Goal: Book appointment/travel/reservation

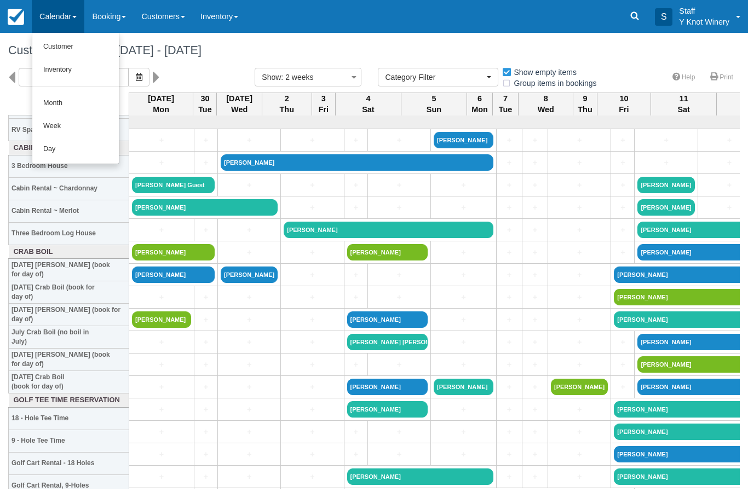
select select
click at [66, 44] on link "Customer" at bounding box center [75, 47] width 86 height 23
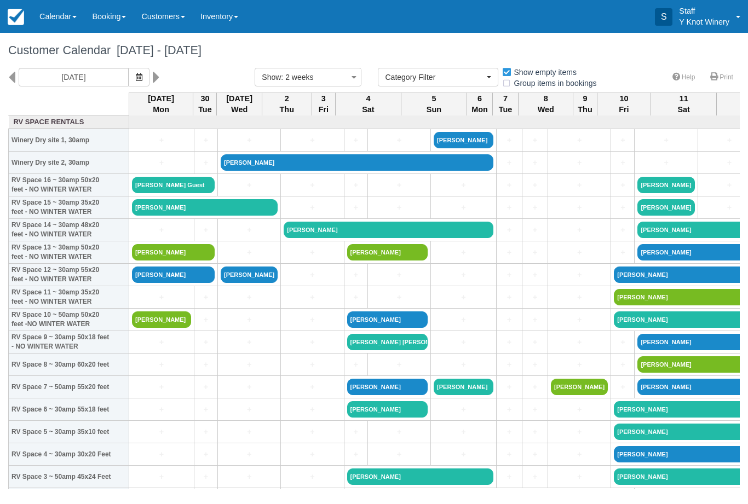
select select
click at [195, 216] on link "Karl Malone" at bounding box center [205, 207] width 146 height 16
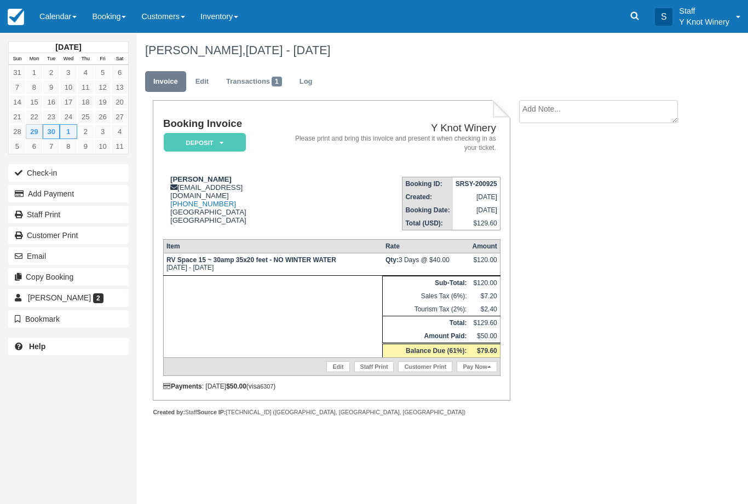
click at [478, 372] on link "Pay Now" at bounding box center [477, 366] width 40 height 11
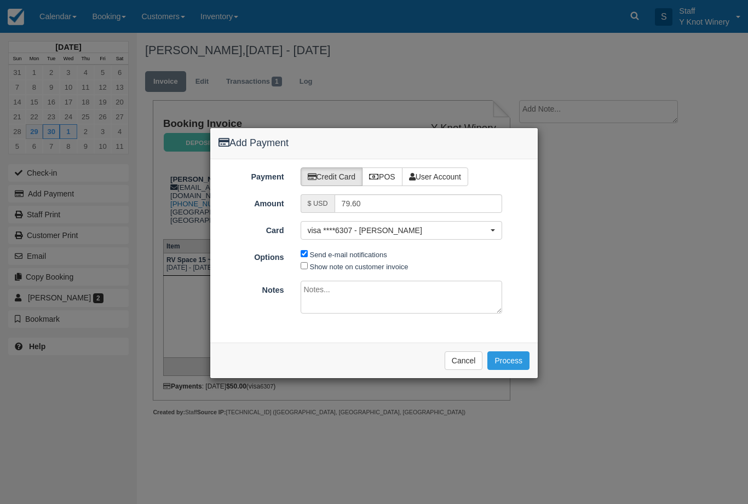
click at [368, 234] on span "visa ****6307 - [PERSON_NAME]" at bounding box center [398, 230] width 181 height 11
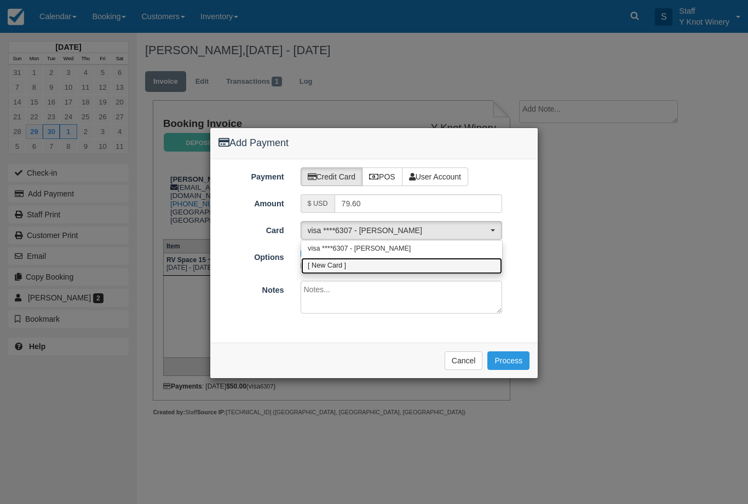
click at [359, 265] on link "[ New Card ]" at bounding box center [401, 266] width 201 height 17
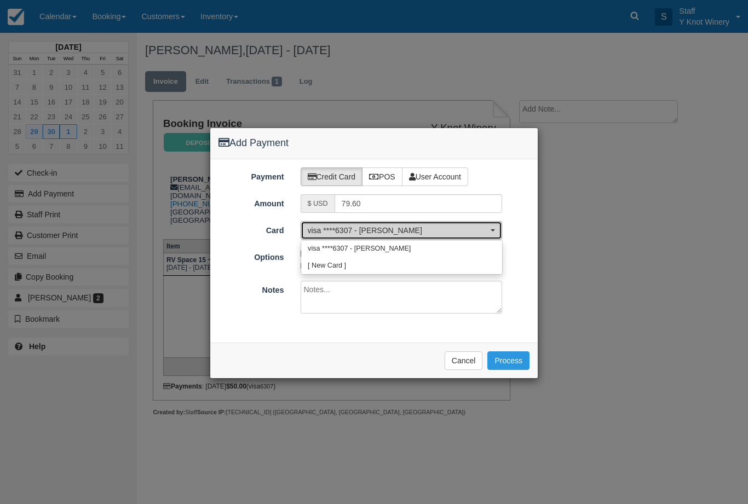
select select "0"
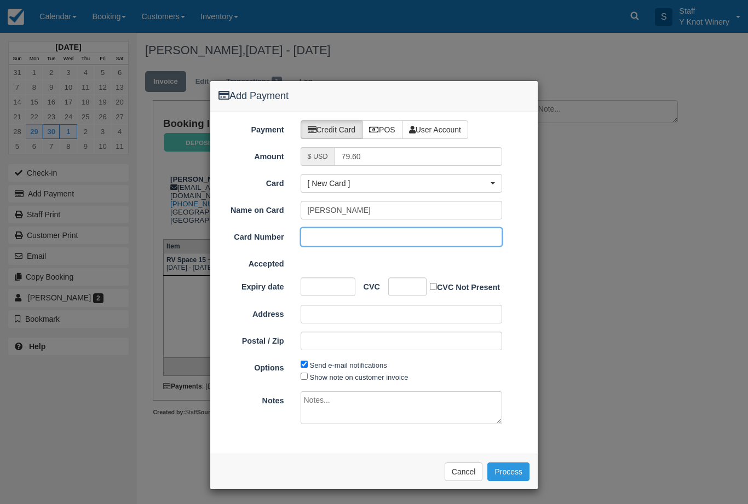
scroll to position [46, 0]
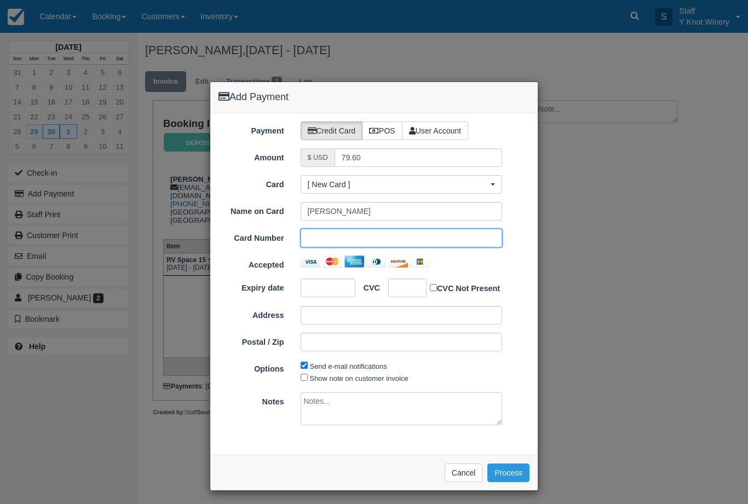
click at [463, 470] on button "Cancel" at bounding box center [464, 473] width 38 height 19
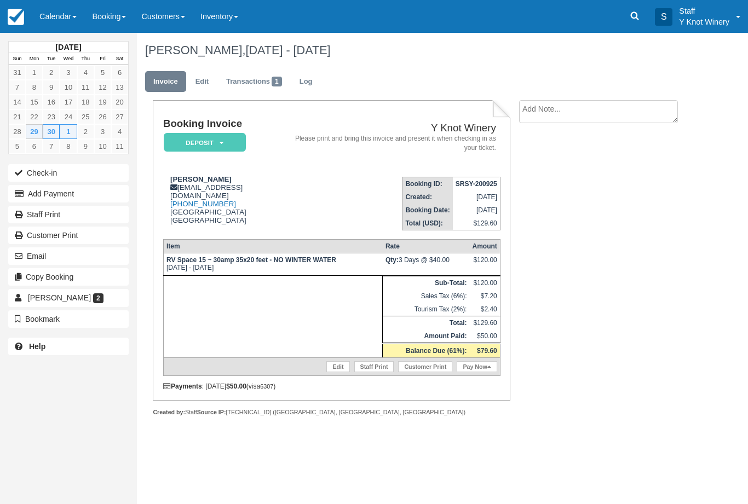
click at [326, 372] on link "Edit" at bounding box center [337, 366] width 23 height 11
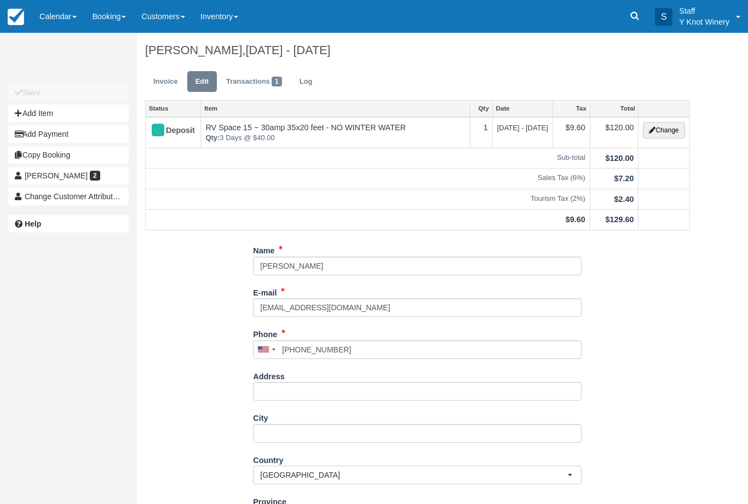
click at [662, 130] on button "Change" at bounding box center [664, 130] width 42 height 16
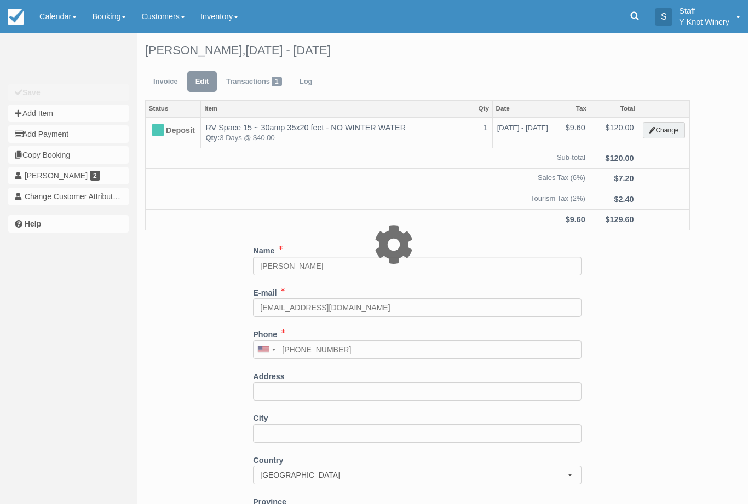
type input "120.00"
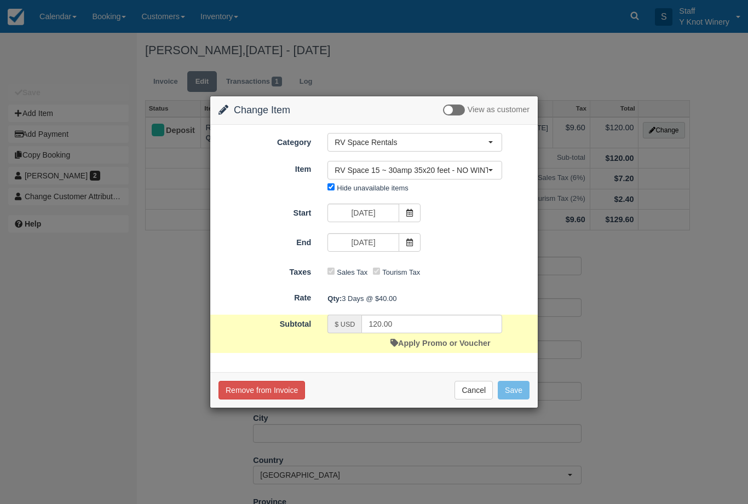
click at [435, 345] on link "Apply Promo or Voucher" at bounding box center [440, 343] width 100 height 9
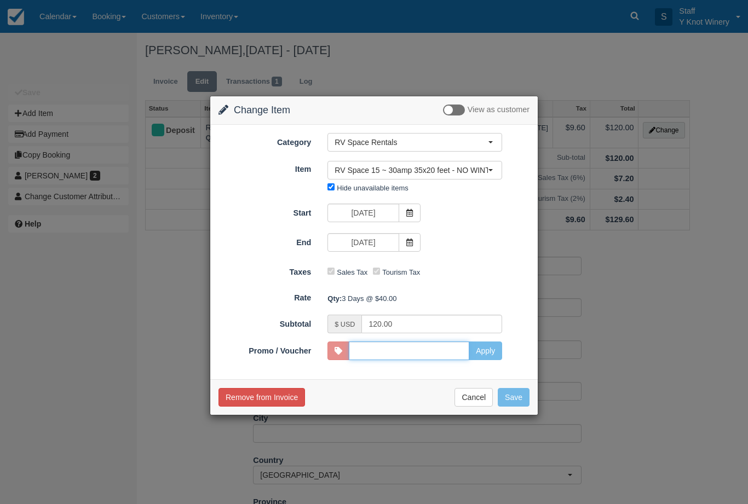
click at [385, 348] on input "Promo / Voucher" at bounding box center [409, 351] width 120 height 19
type input "VETS"
click at [488, 349] on button "Apply" at bounding box center [485, 351] width 33 height 19
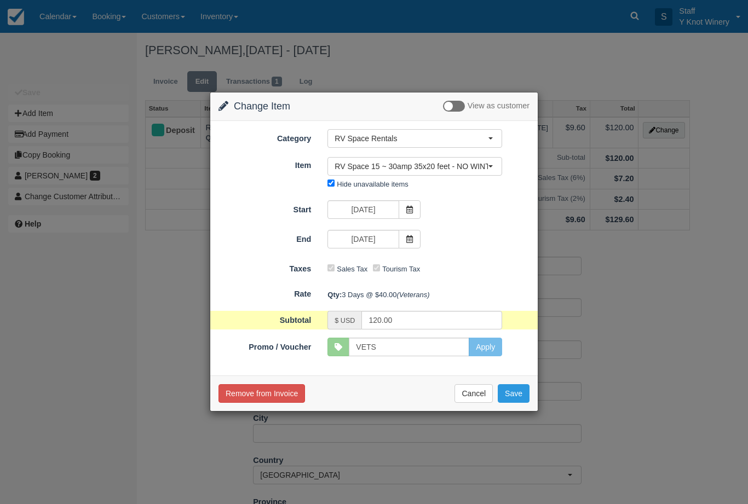
click at [520, 402] on button "Save" at bounding box center [514, 393] width 32 height 19
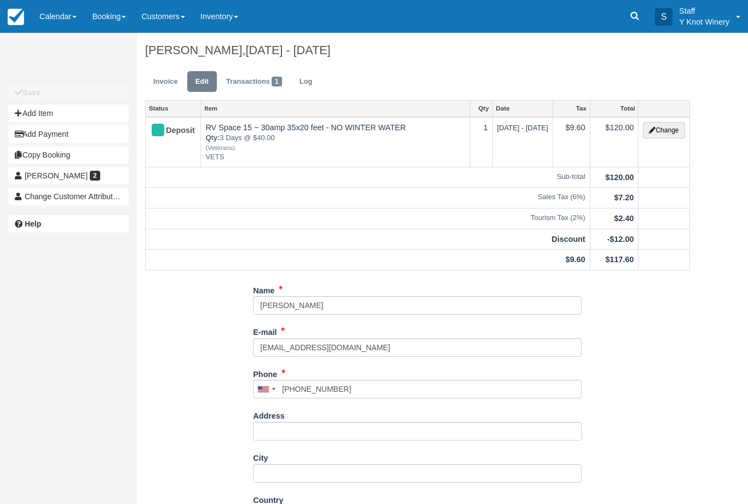
click at [160, 90] on link "Invoice" at bounding box center [165, 81] width 41 height 21
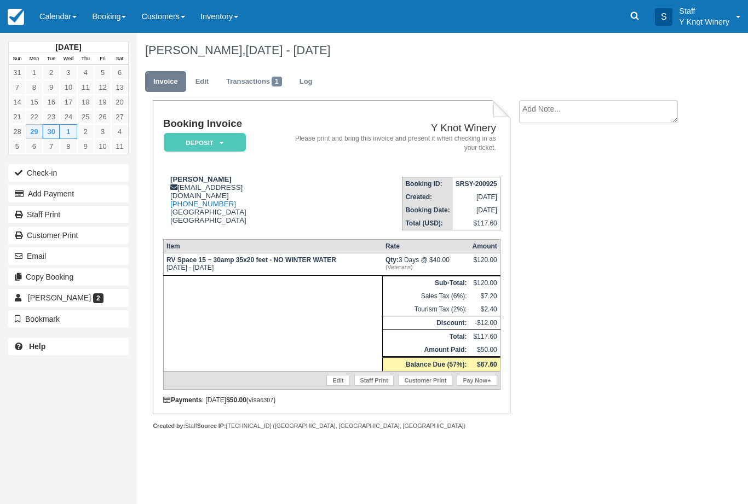
click at [477, 386] on link "Pay Now" at bounding box center [477, 380] width 40 height 11
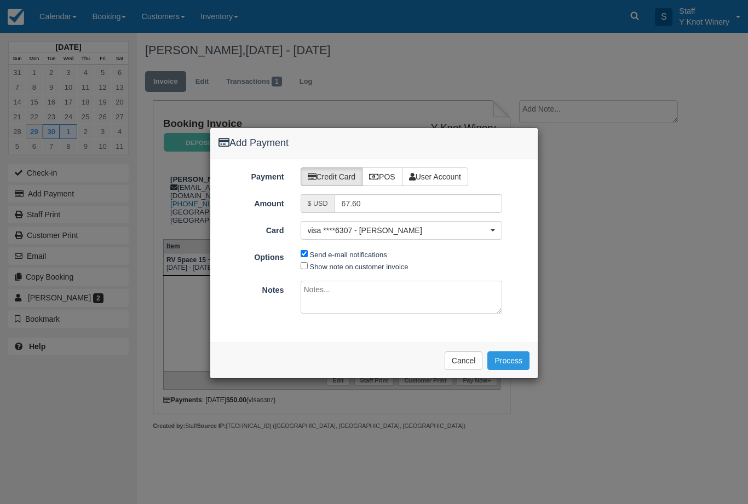
click at [388, 235] on span "visa ****6307 - Karl Malone" at bounding box center [398, 230] width 181 height 11
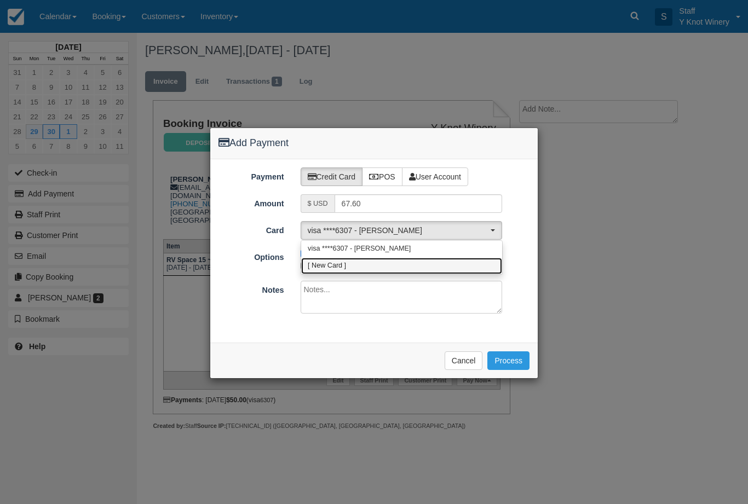
click at [357, 265] on link "[ New Card ]" at bounding box center [401, 266] width 201 height 17
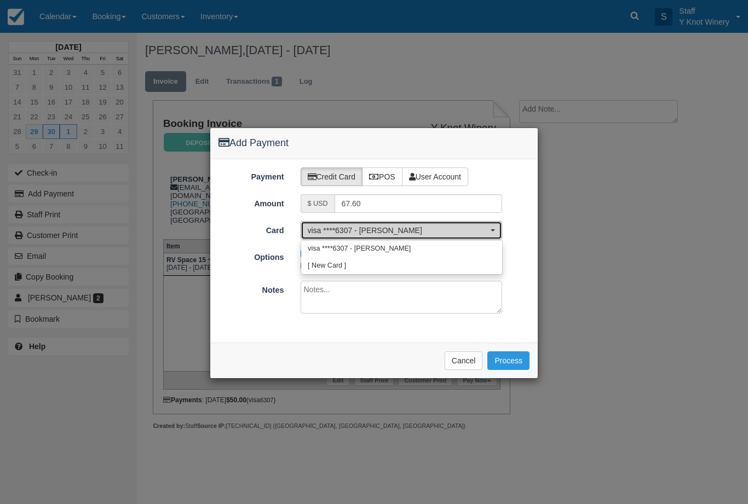
select select "0"
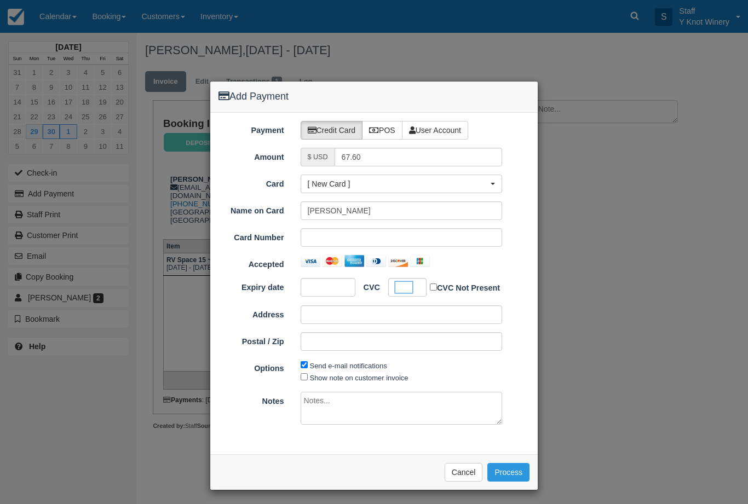
scroll to position [46, 0]
click at [511, 464] on button "Process" at bounding box center [508, 473] width 42 height 19
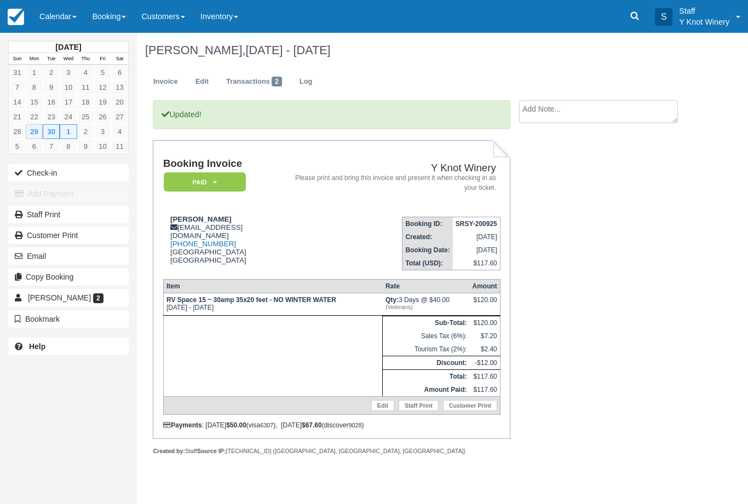
click at [59, 175] on button "Check-in" at bounding box center [68, 173] width 120 height 18
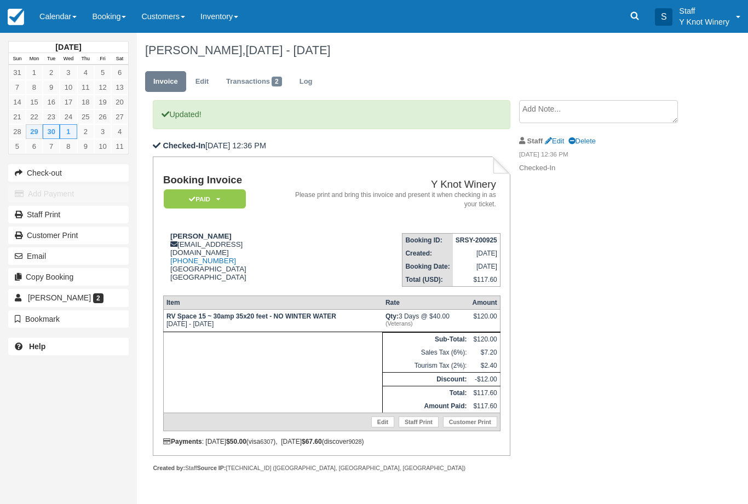
click at [61, 18] on link "Calendar" at bounding box center [58, 16] width 53 height 33
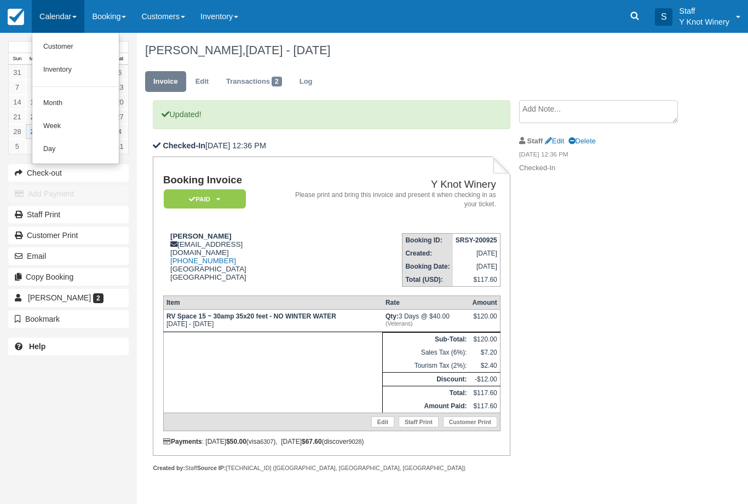
click at [55, 42] on link "Customer" at bounding box center [75, 47] width 86 height 23
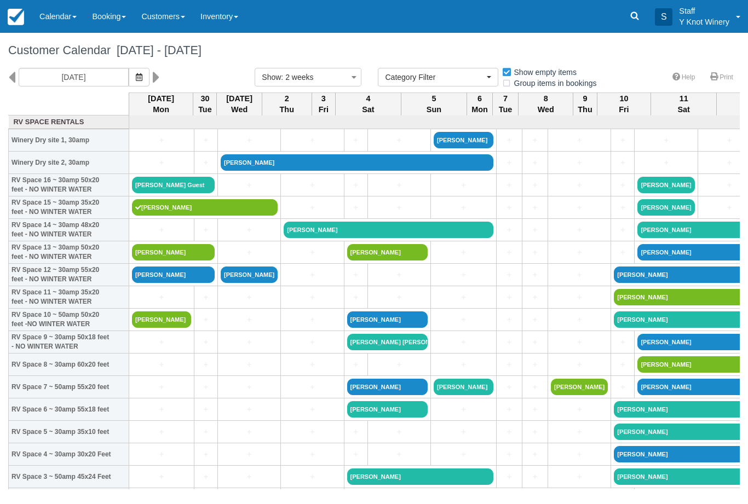
select select
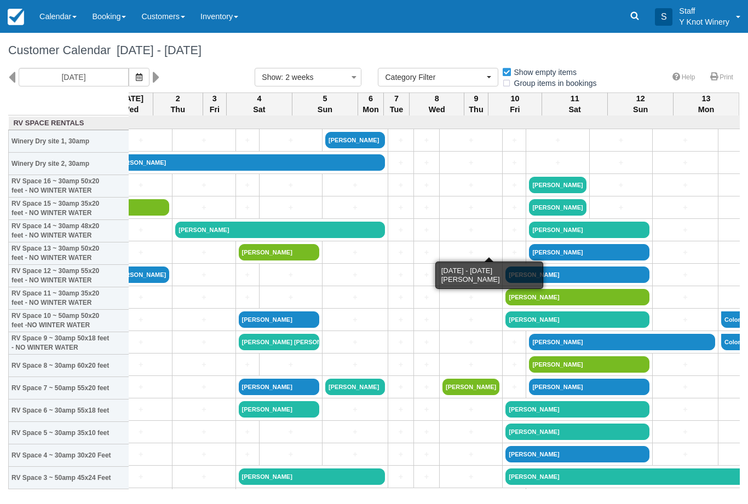
scroll to position [0, 108]
click at [153, 76] on icon at bounding box center [156, 77] width 7 height 19
type input "10/14/25"
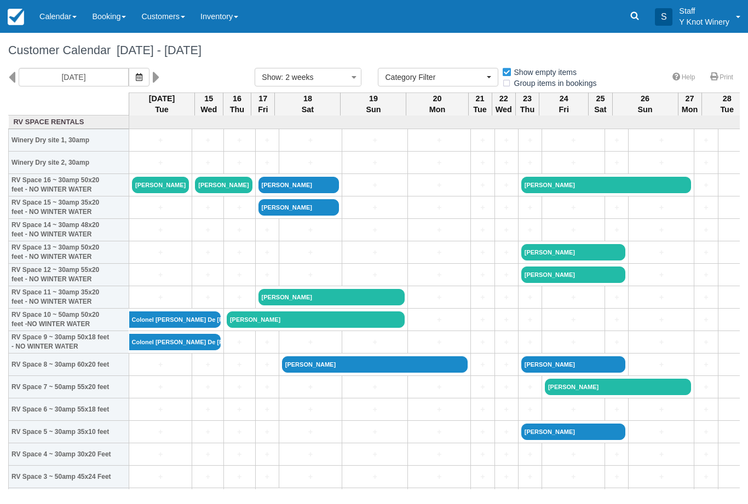
click at [428, 146] on link "+" at bounding box center [439, 140] width 57 height 11
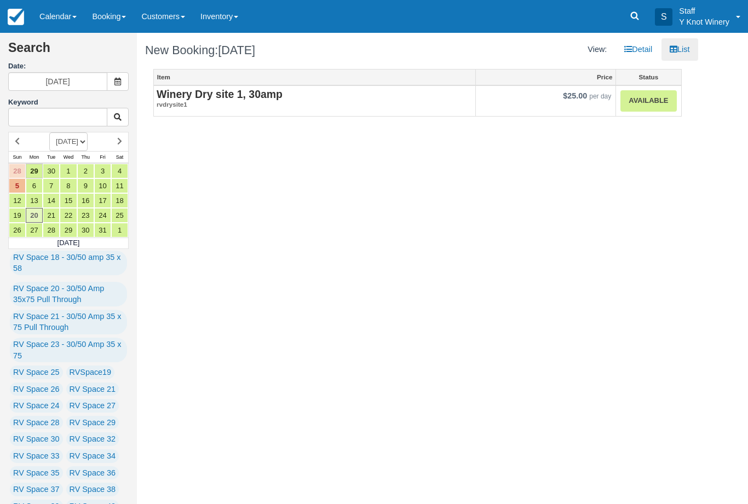
click at [246, 96] on strong "Winery Dry site 1, 30amp" at bounding box center [220, 94] width 126 height 12
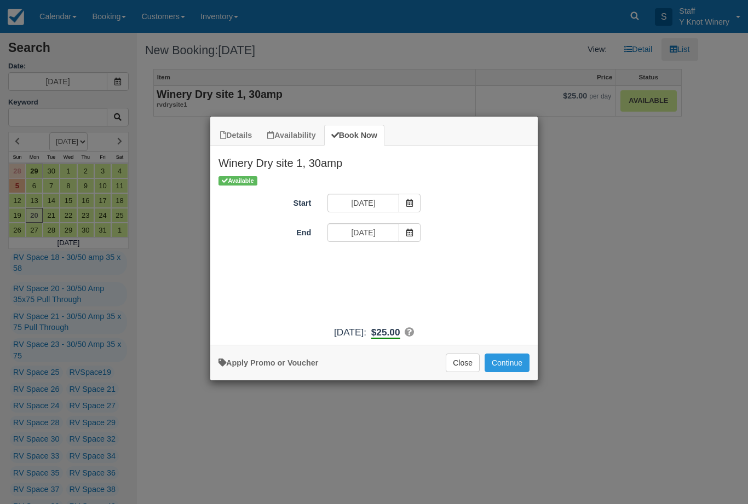
click at [270, 364] on link "Apply Promo or Voucher" at bounding box center [268, 363] width 100 height 9
type input "HHOST"
click at [441, 264] on button "Apply" at bounding box center [443, 263] width 27 height 14
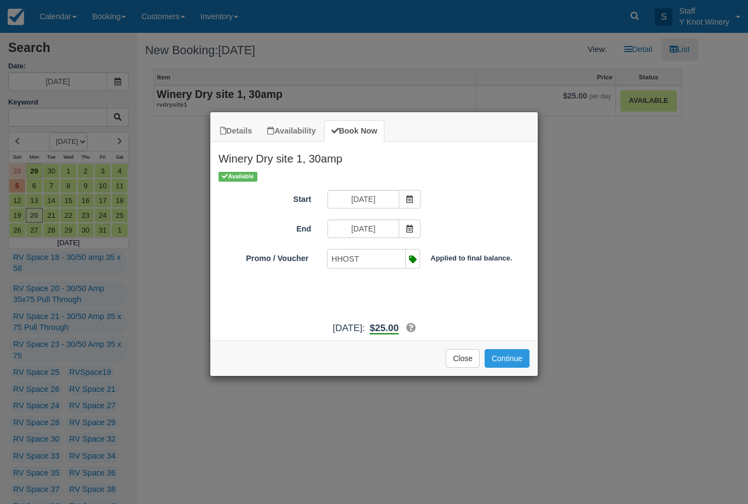
click at [511, 368] on button "Continue" at bounding box center [506, 358] width 45 height 19
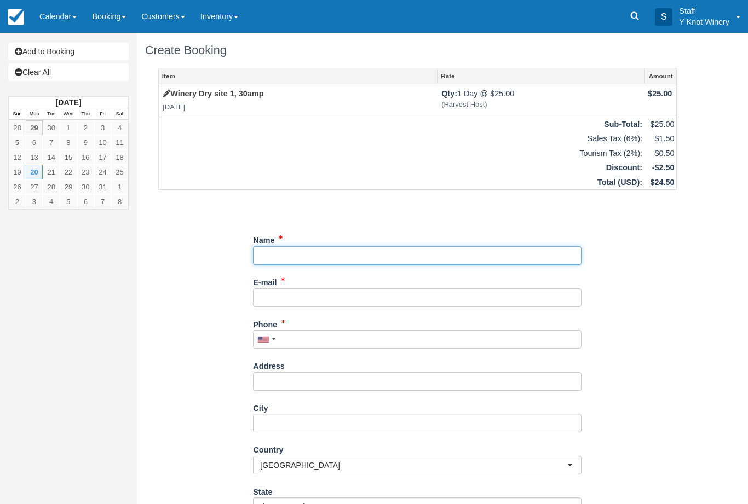
click at [275, 263] on input "Name" at bounding box center [417, 255] width 328 height 19
type input "[PERSON_NAME]"
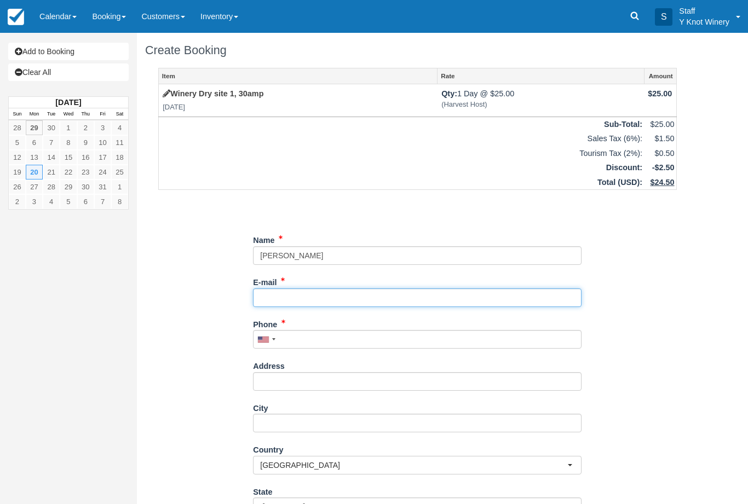
click at [279, 294] on input "E-mail" at bounding box center [417, 298] width 328 height 19
type input "[EMAIL_ADDRESS][DOMAIN_NAME]"
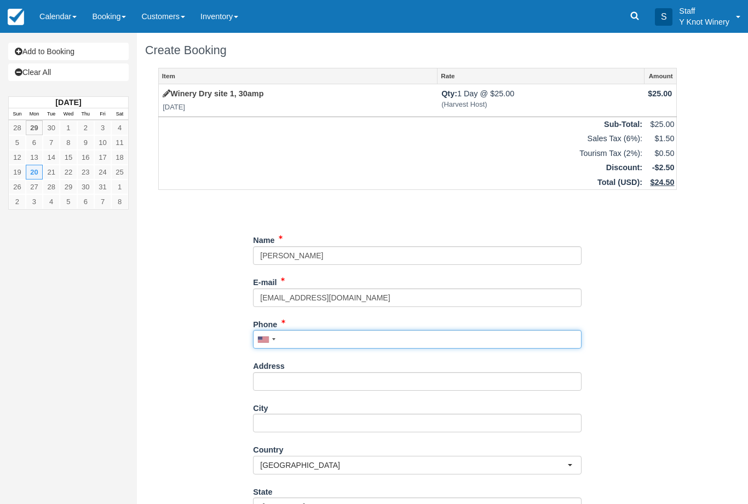
click at [306, 338] on input "Phone" at bounding box center [417, 339] width 328 height 19
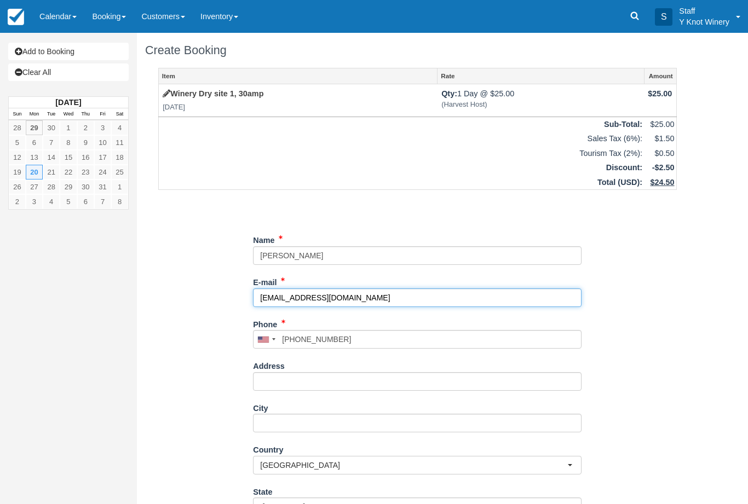
click at [308, 296] on input "[EMAIL_ADDRESS][DOMAIN_NAME]" at bounding box center [417, 298] width 328 height 19
type input "[PHONE_NUMBER]"
type input "[EMAIL_ADDRESS][DOMAIN_NAME]"
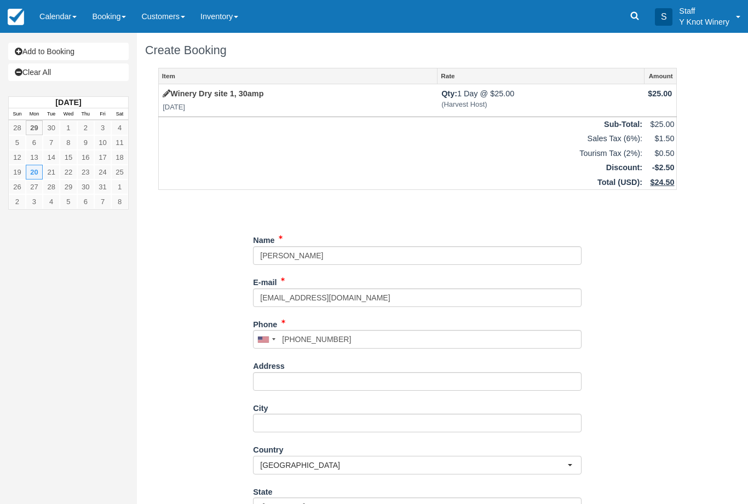
type input "[PHONE_NUMBER]"
